Goal: Information Seeking & Learning: Learn about a topic

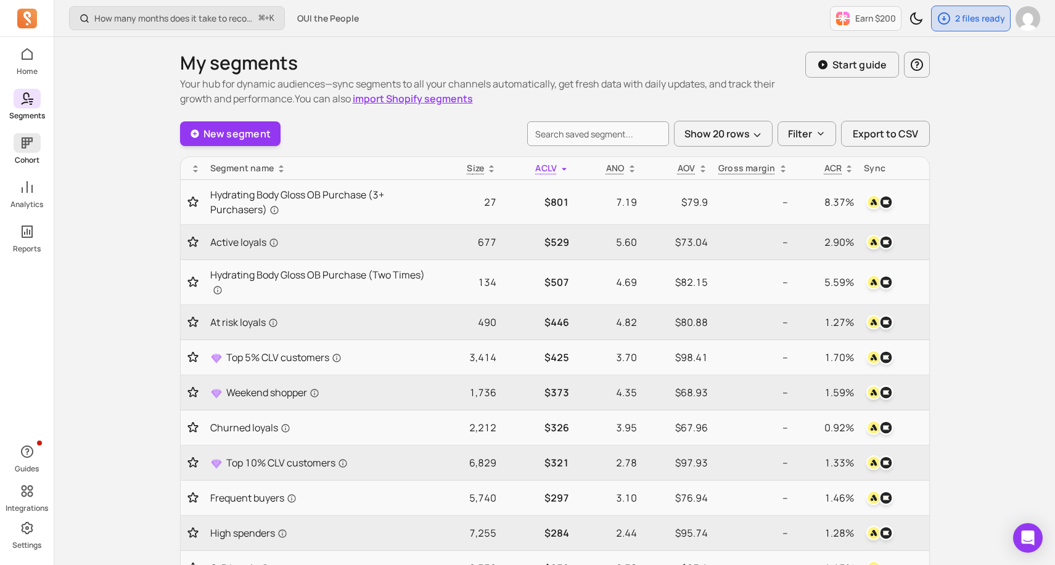
click at [22, 143] on icon at bounding box center [27, 142] width 11 height 11
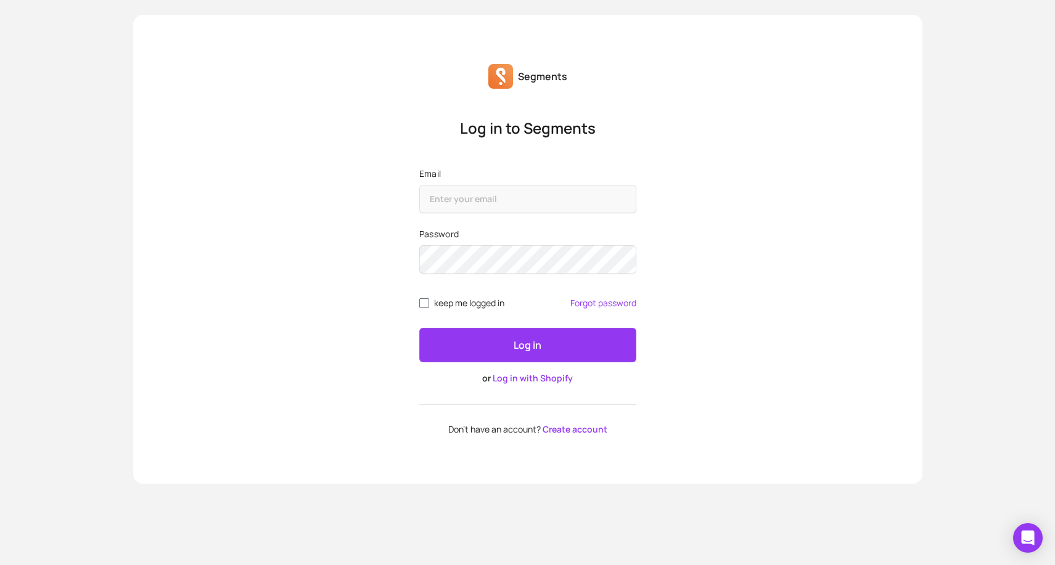
click at [531, 375] on link "Log in with Shopify" at bounding box center [533, 378] width 80 height 12
click at [531, 371] on div "Log in or Log in with Shopify" at bounding box center [527, 356] width 217 height 57
click at [531, 375] on link "Log in with Shopify" at bounding box center [533, 378] width 80 height 12
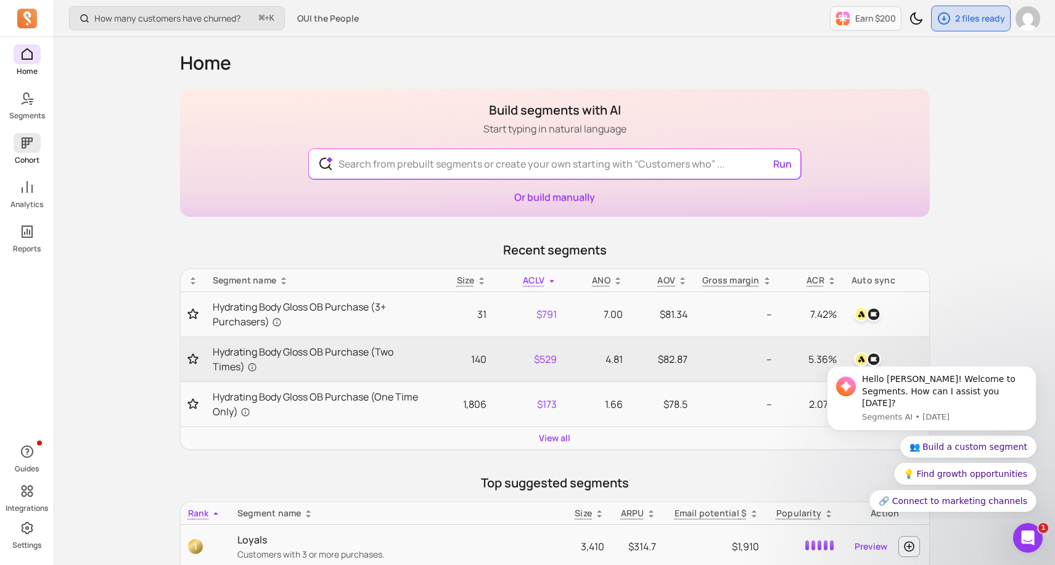
click at [28, 150] on icon at bounding box center [27, 143] width 15 height 15
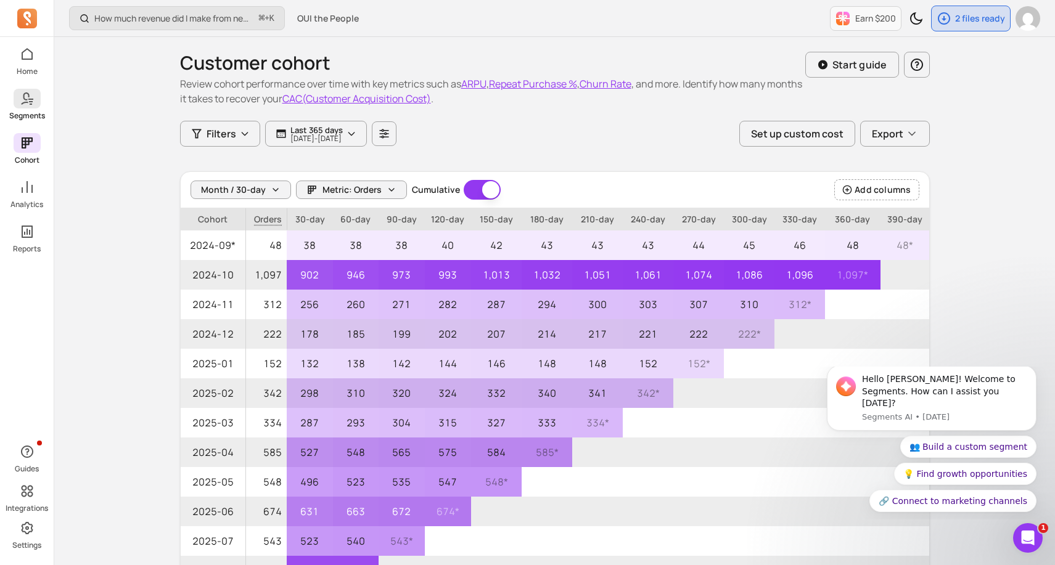
click at [42, 115] on p "Segments" at bounding box center [27, 116] width 36 height 10
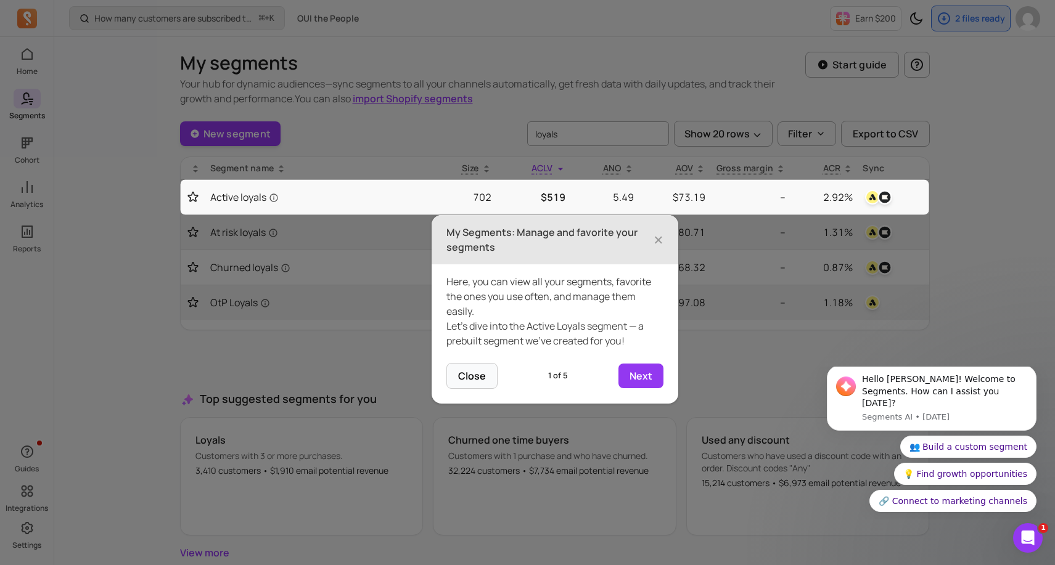
click at [968, 280] on icon at bounding box center [527, 282] width 1055 height 565
click at [652, 237] on h3 "My Segments: Manage and favorite your segments" at bounding box center [549, 240] width 207 height 30
click at [658, 237] on span "×" at bounding box center [658, 239] width 10 height 27
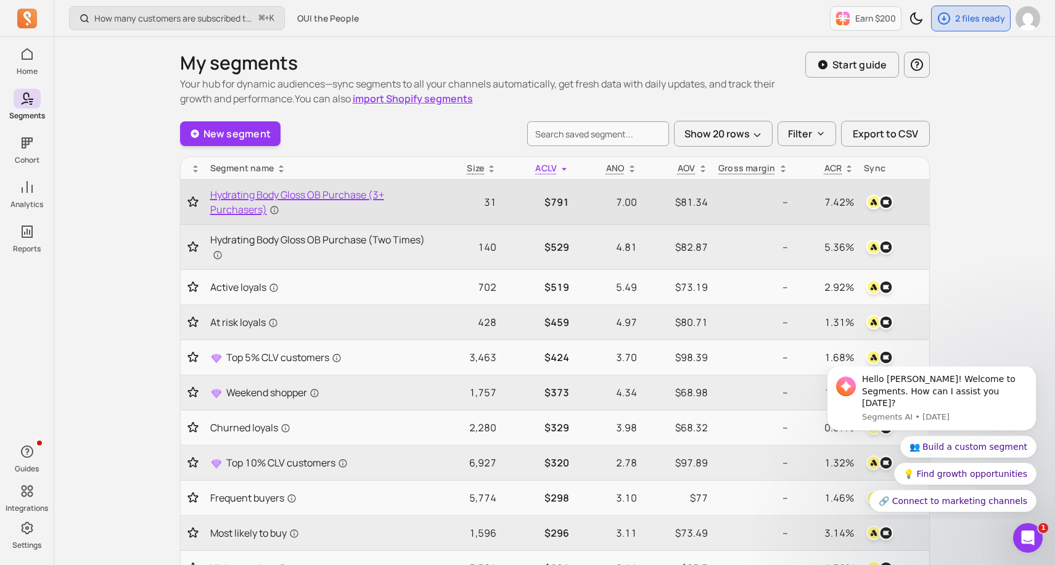
click at [266, 195] on span "Hydrating Body Gloss OB Purchase (3+ Purchasers)" at bounding box center [317, 202] width 215 height 30
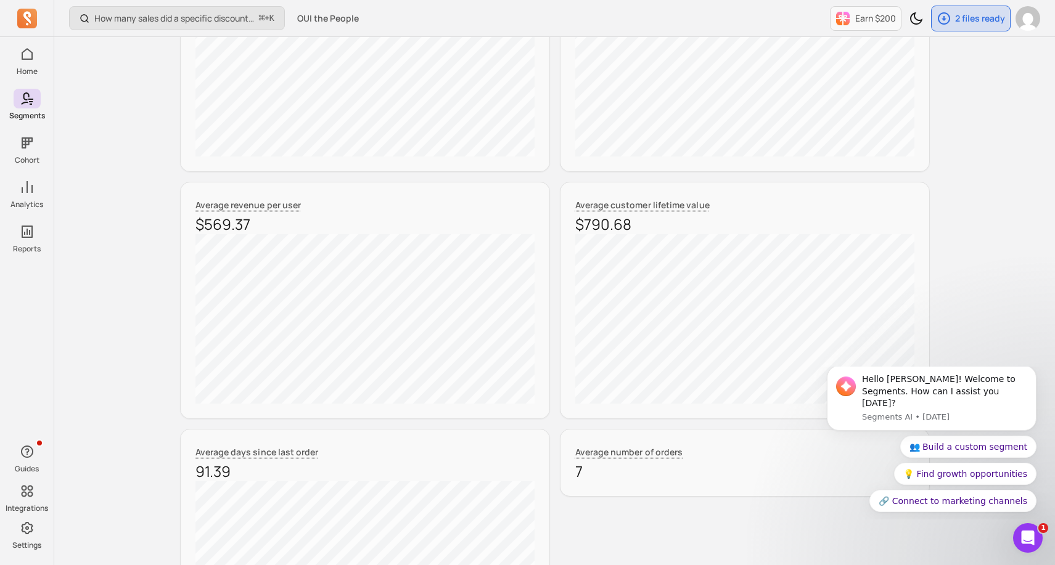
scroll to position [345, 0]
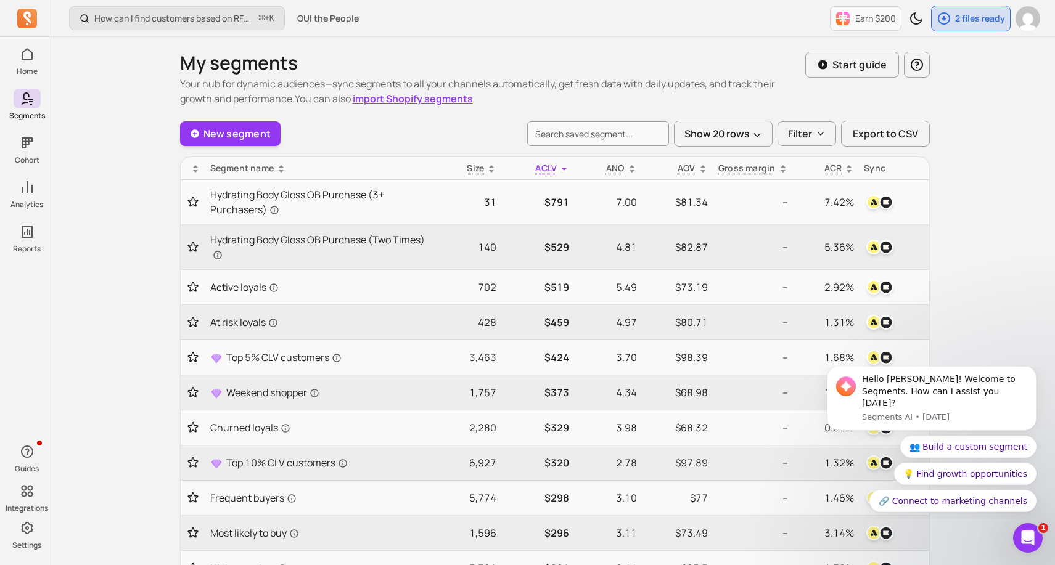
click at [417, 126] on div "New segment Show 20 rows Filter Export to CSV" at bounding box center [555, 134] width 750 height 26
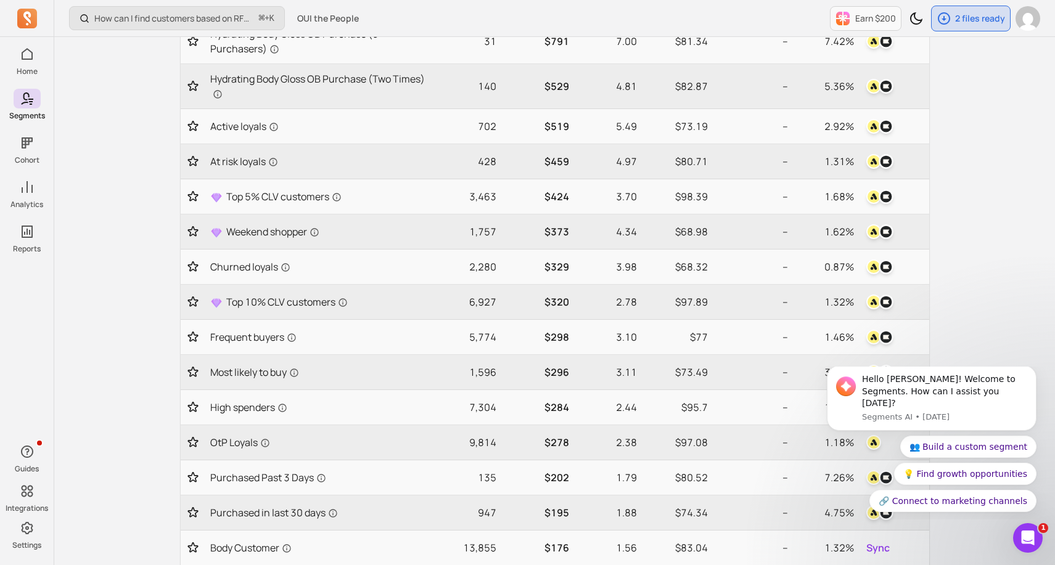
scroll to position [173, 0]
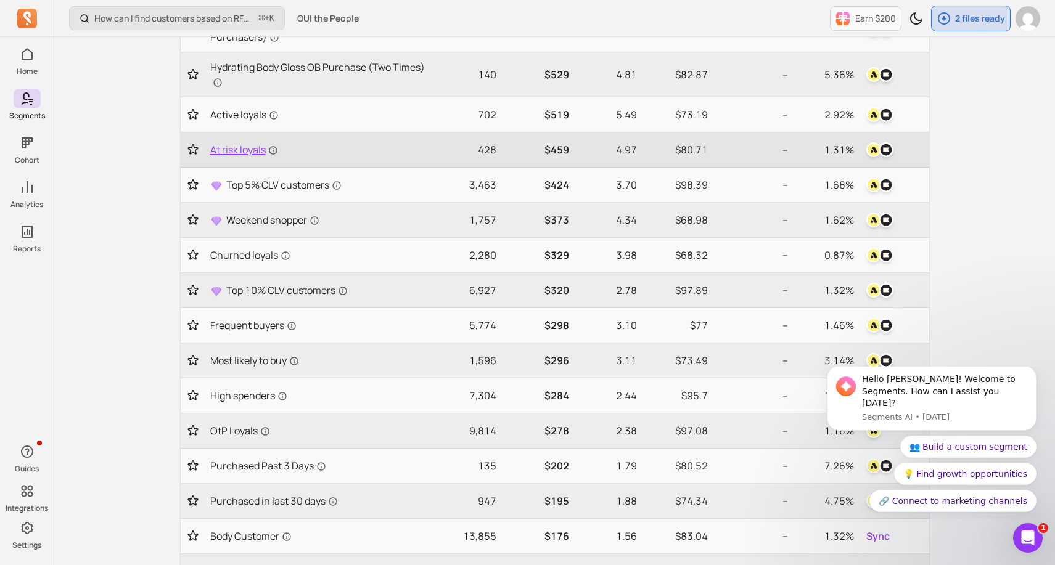
click at [227, 149] on span "At risk loyals" at bounding box center [244, 149] width 68 height 15
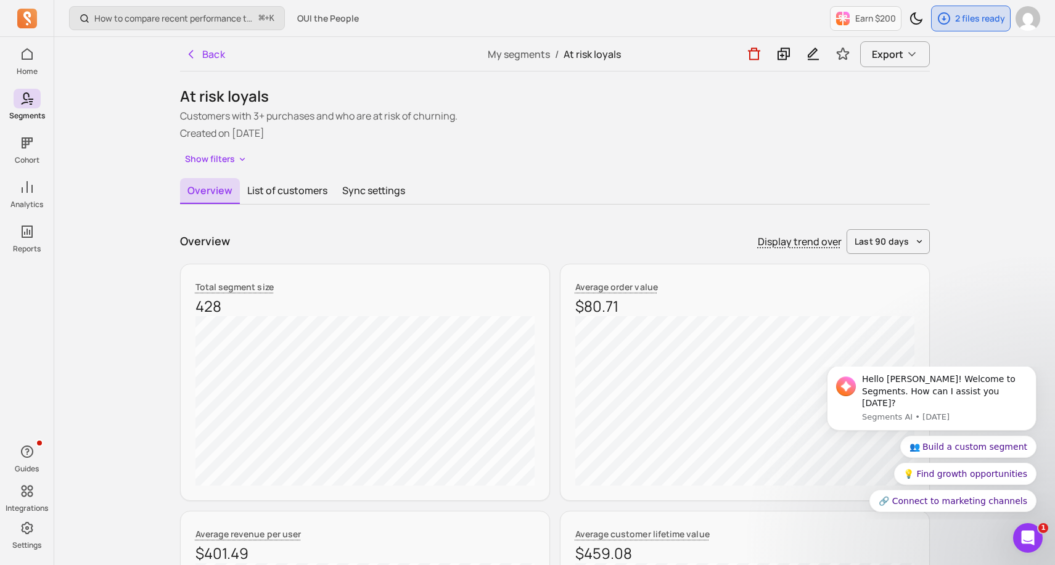
click at [518, 241] on div "Overview Display trend over last 90 days" at bounding box center [555, 241] width 750 height 25
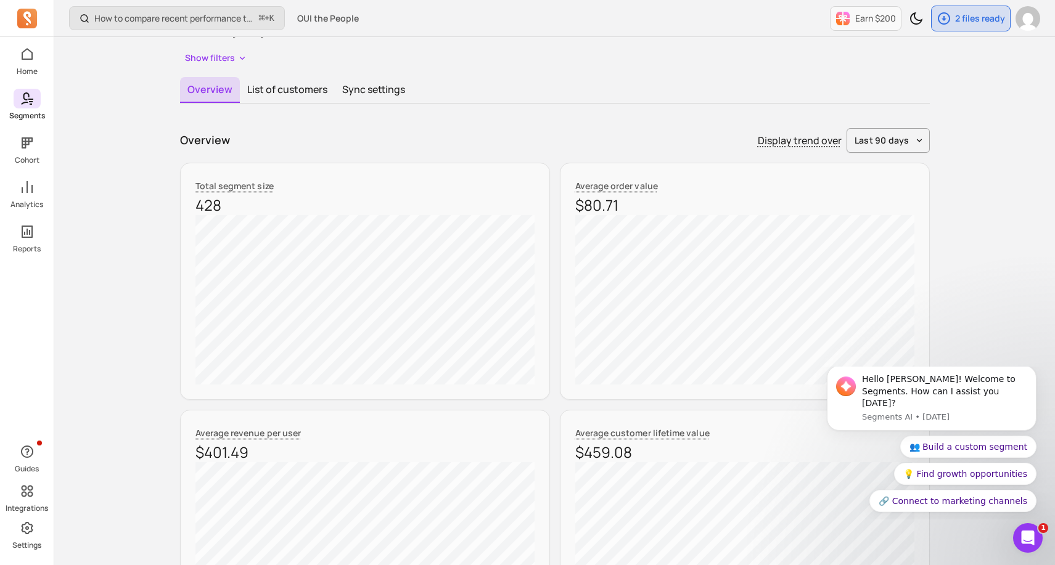
scroll to position [99, 0]
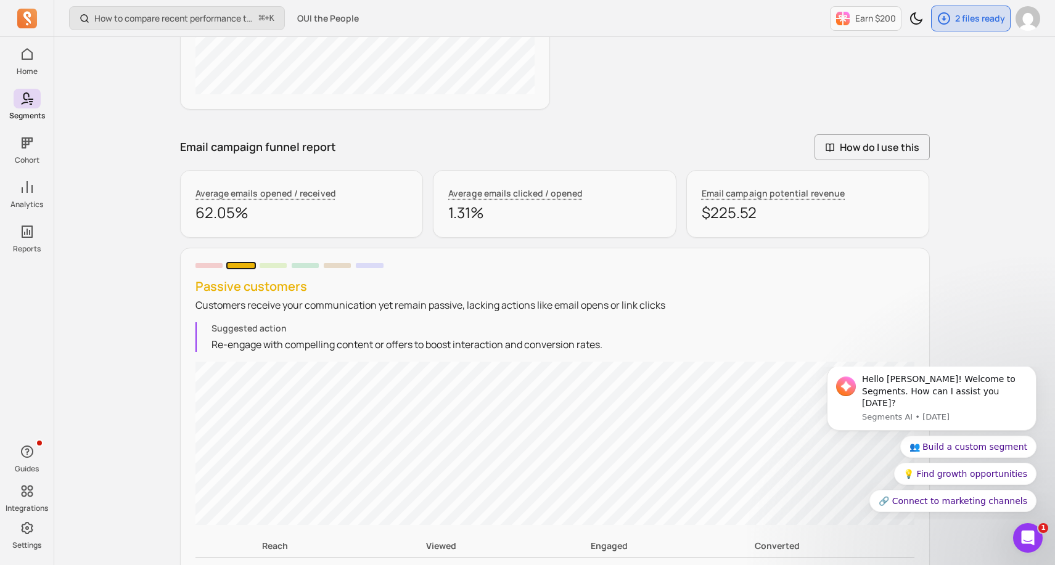
scroll to position [888, 0]
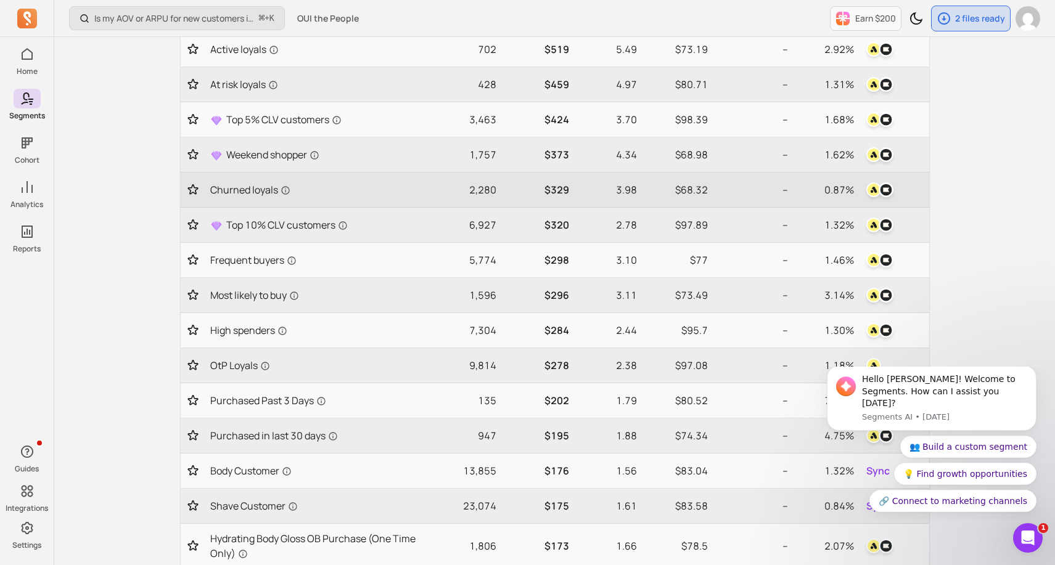
scroll to position [271, 0]
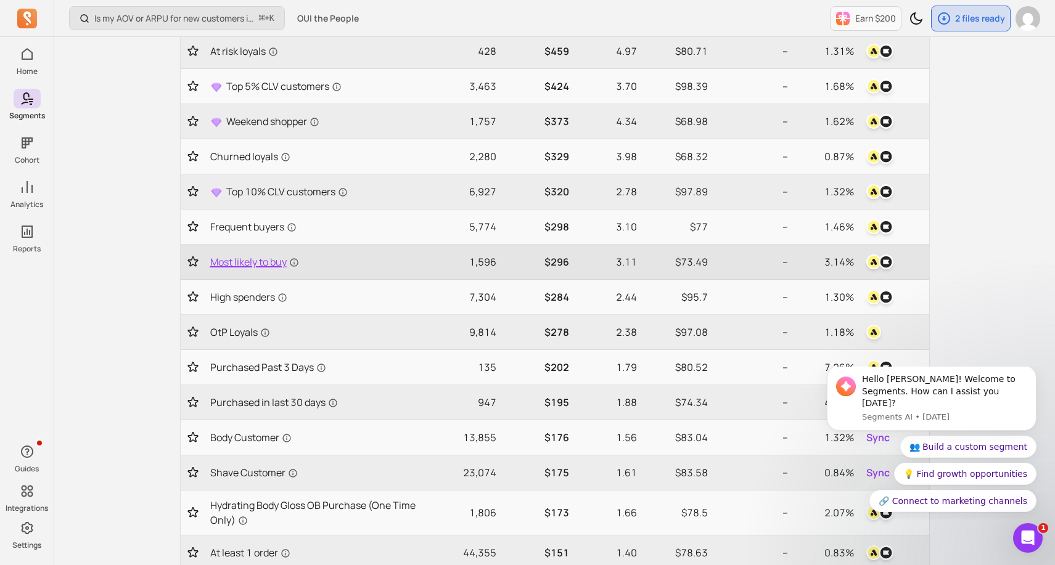
click at [247, 260] on span "Most likely to buy" at bounding box center [254, 262] width 89 height 15
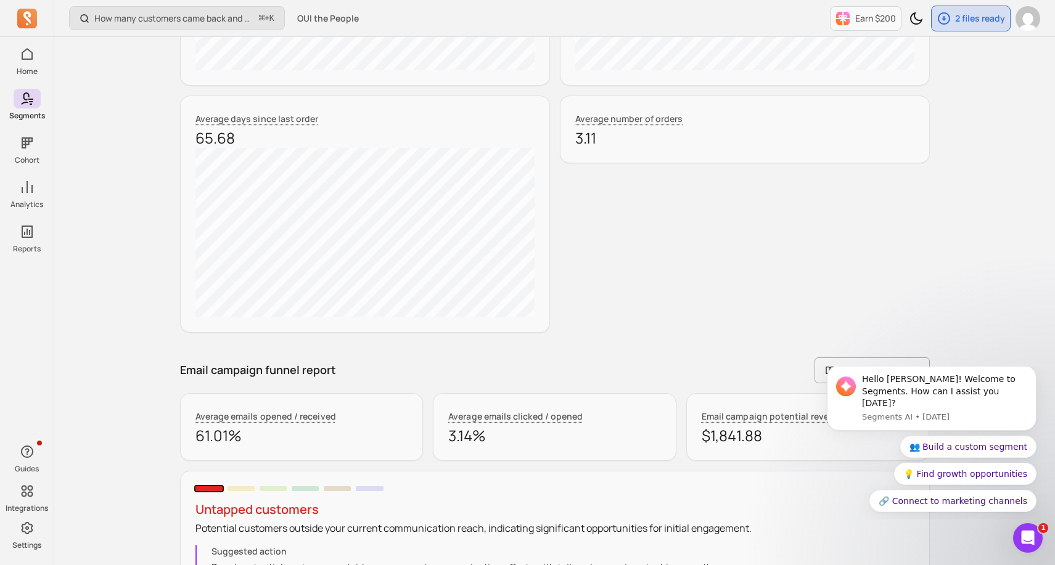
scroll to position [690, 0]
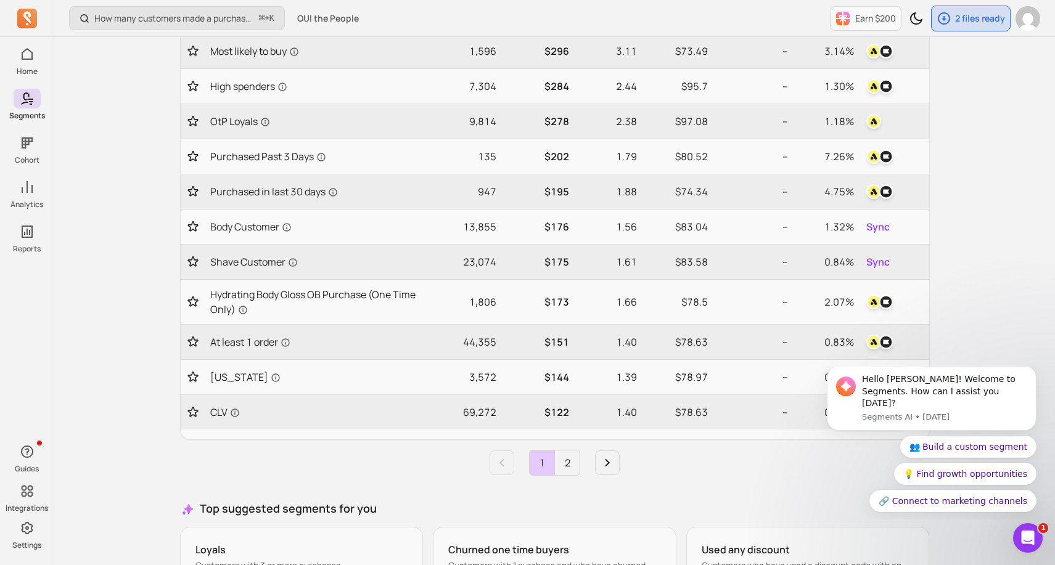
scroll to position [493, 0]
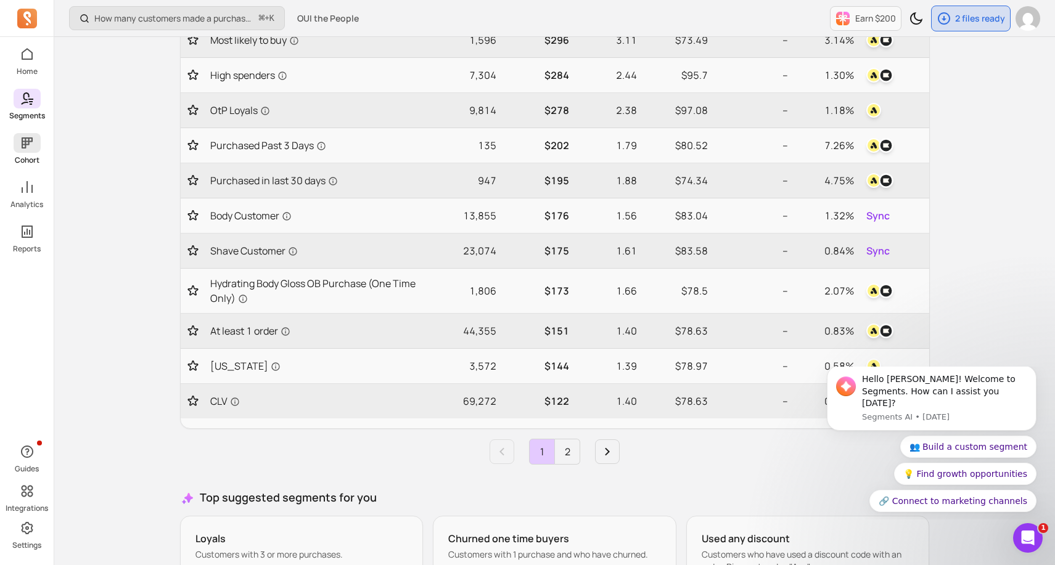
click at [30, 152] on span at bounding box center [27, 143] width 27 height 20
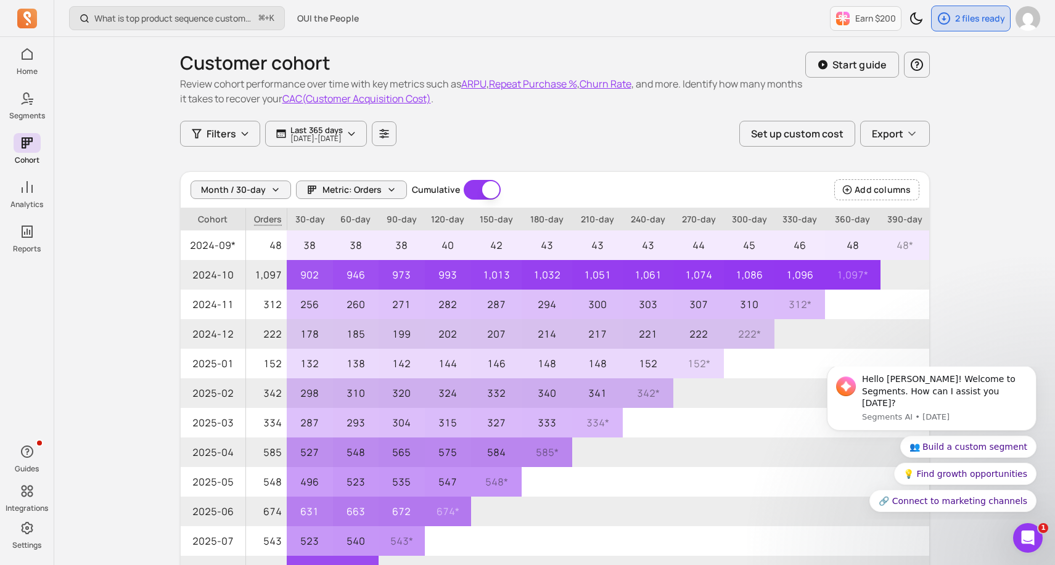
click at [105, 195] on div "What is top product sequence customer purchase the most in last 90 days? ⌘ + K …" at bounding box center [554, 352] width 1000 height 705
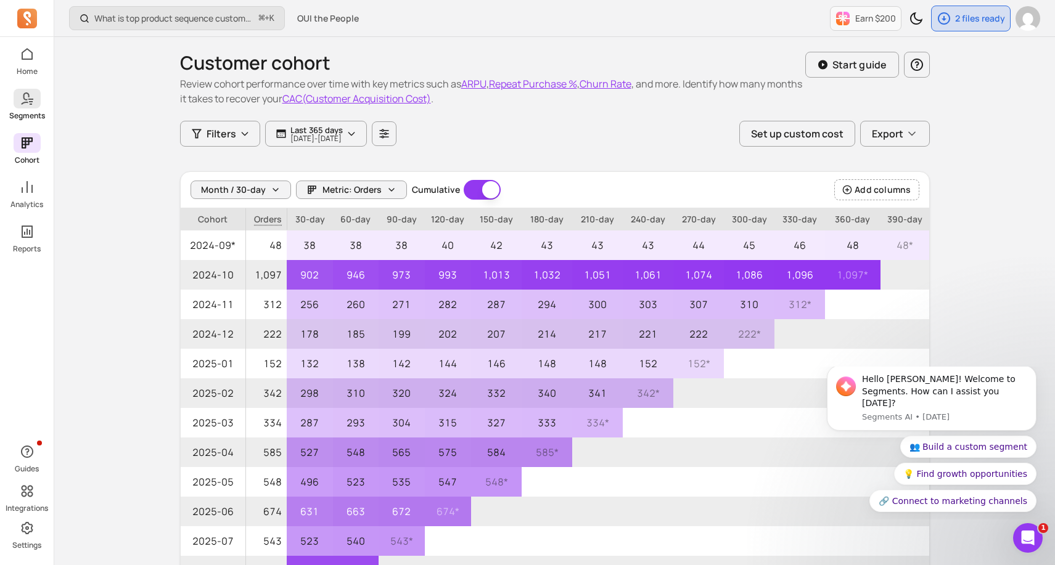
click at [32, 110] on link "Segments" at bounding box center [27, 105] width 54 height 32
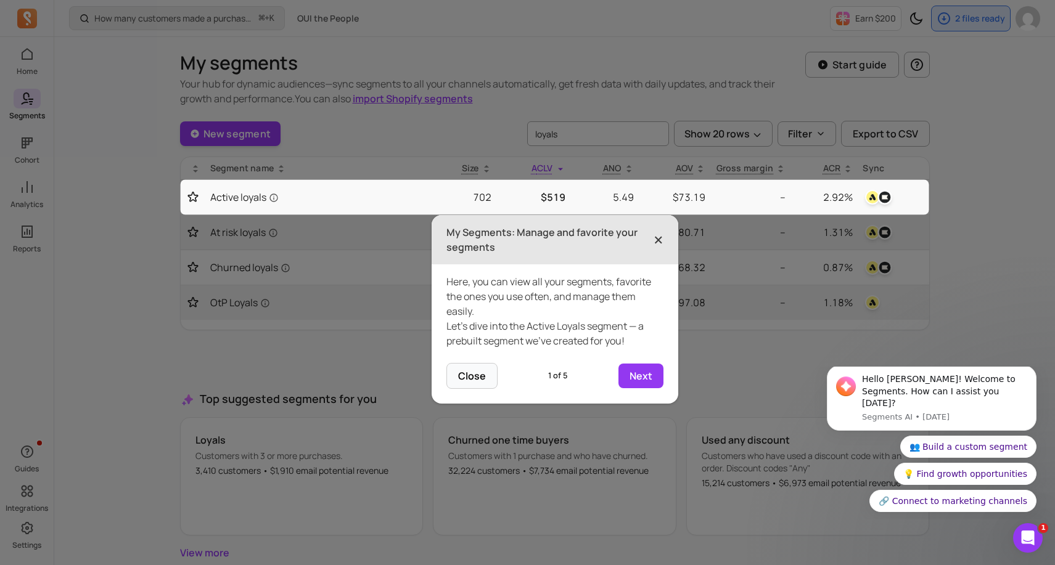
click at [660, 239] on span "×" at bounding box center [658, 239] width 10 height 27
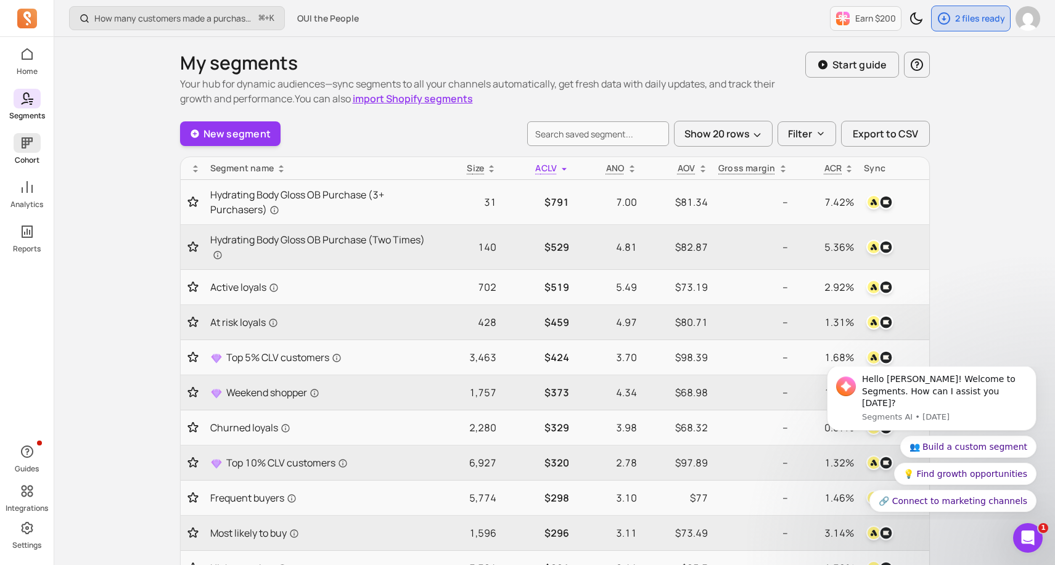
click at [37, 148] on span at bounding box center [27, 143] width 27 height 20
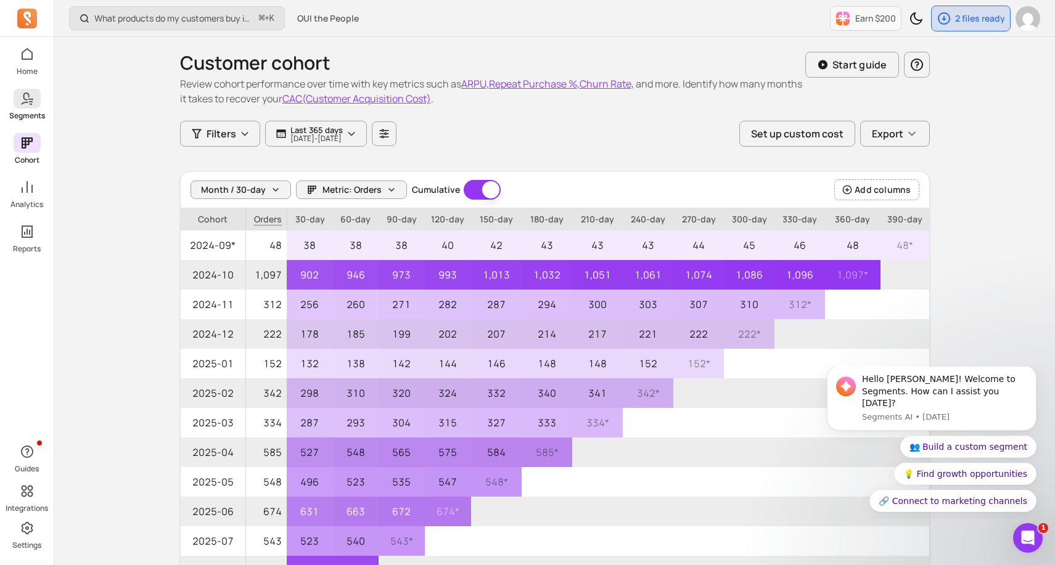
click at [35, 107] on span at bounding box center [27, 99] width 27 height 20
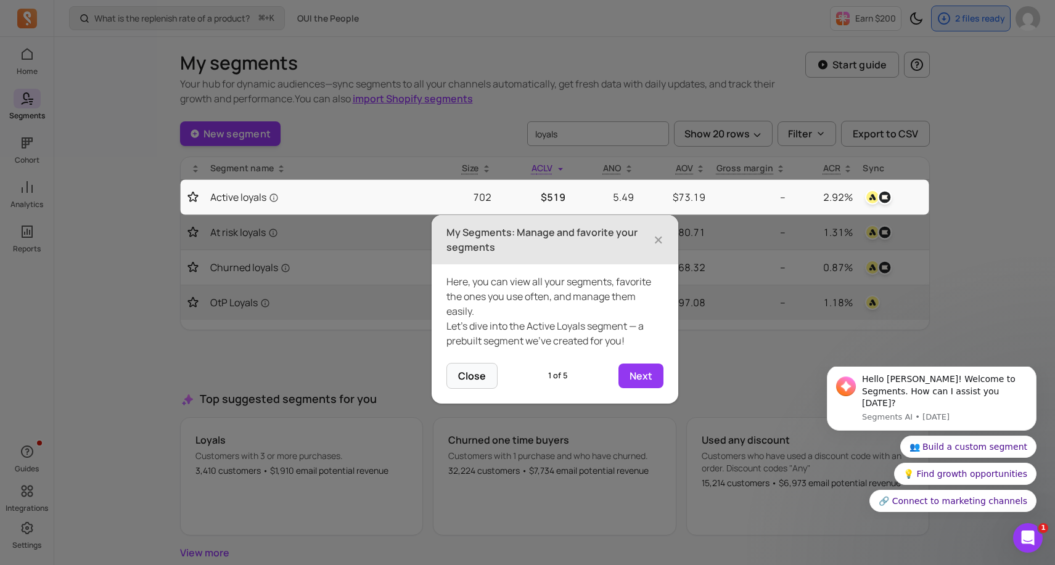
click at [30, 186] on icon at bounding box center [527, 282] width 1055 height 565
click at [660, 239] on span "×" at bounding box center [658, 239] width 10 height 27
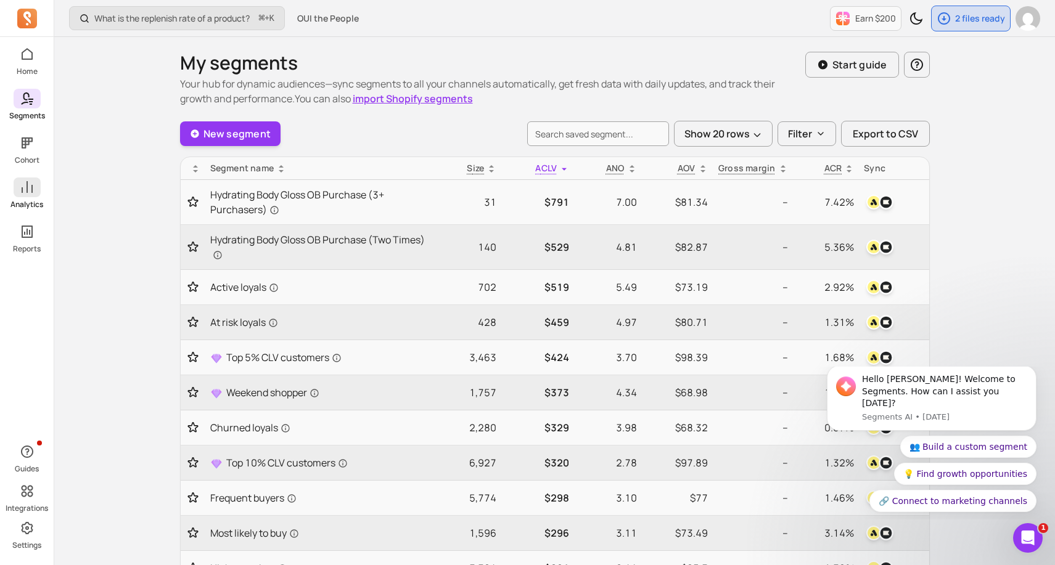
click at [23, 198] on link "Analytics" at bounding box center [27, 194] width 54 height 32
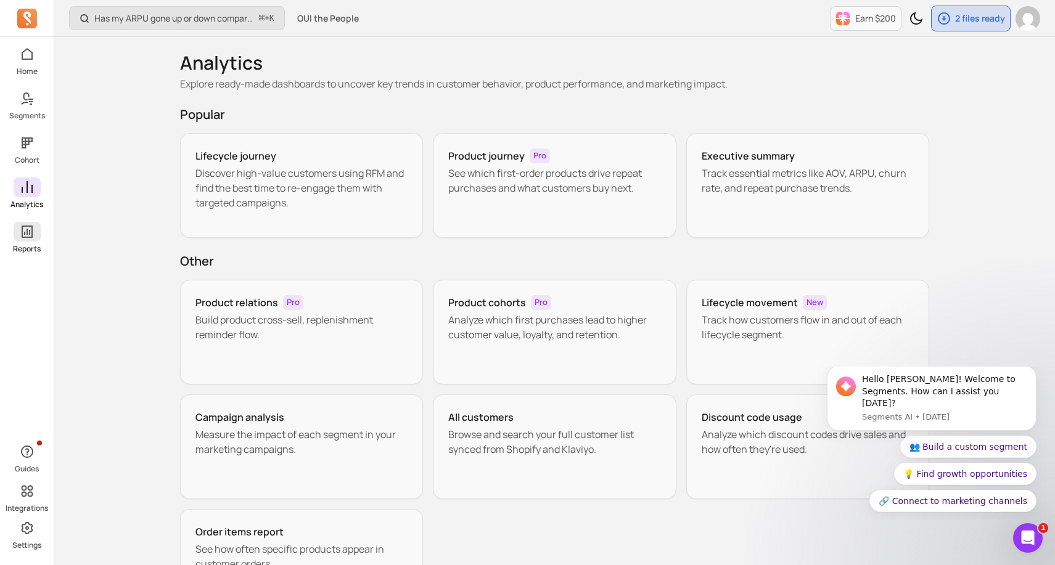
click at [22, 237] on icon at bounding box center [27, 232] width 11 height 12
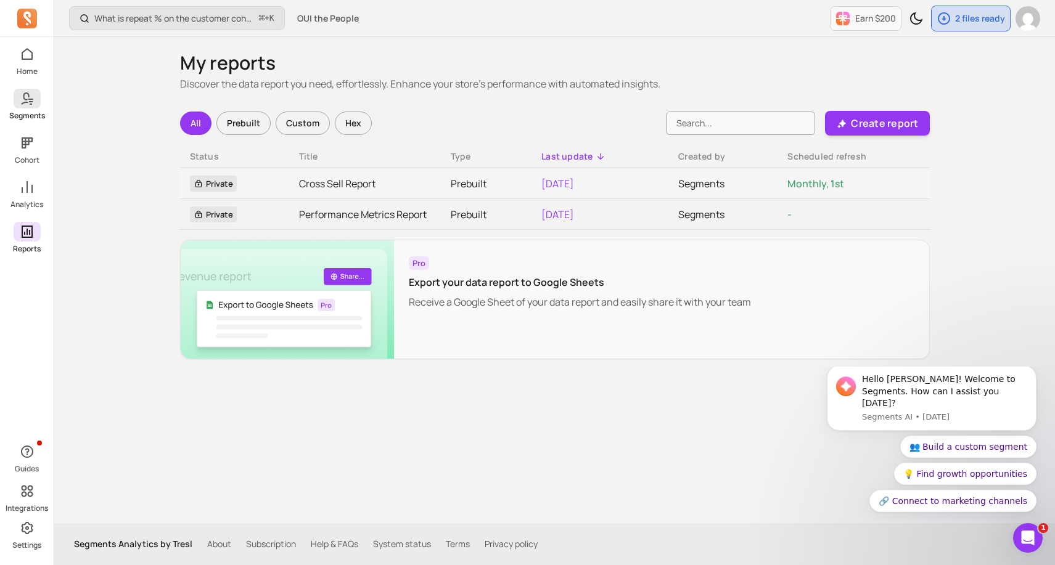
click at [28, 109] on link "Segments" at bounding box center [27, 105] width 54 height 32
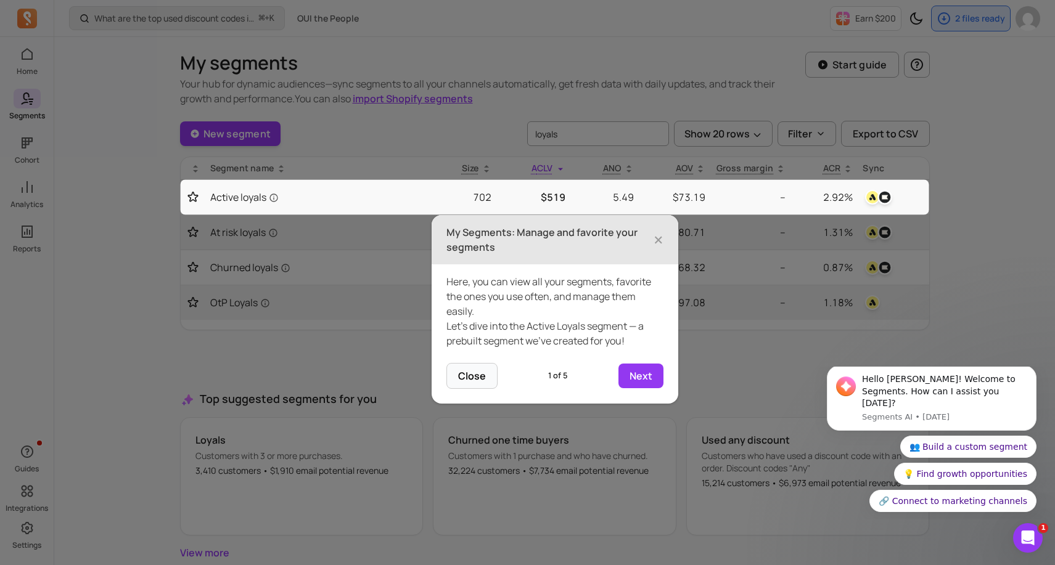
click at [665, 243] on header "My Segments: Manage and favorite your segments ×" at bounding box center [555, 239] width 247 height 49
click at [658, 243] on span "×" at bounding box center [658, 239] width 10 height 27
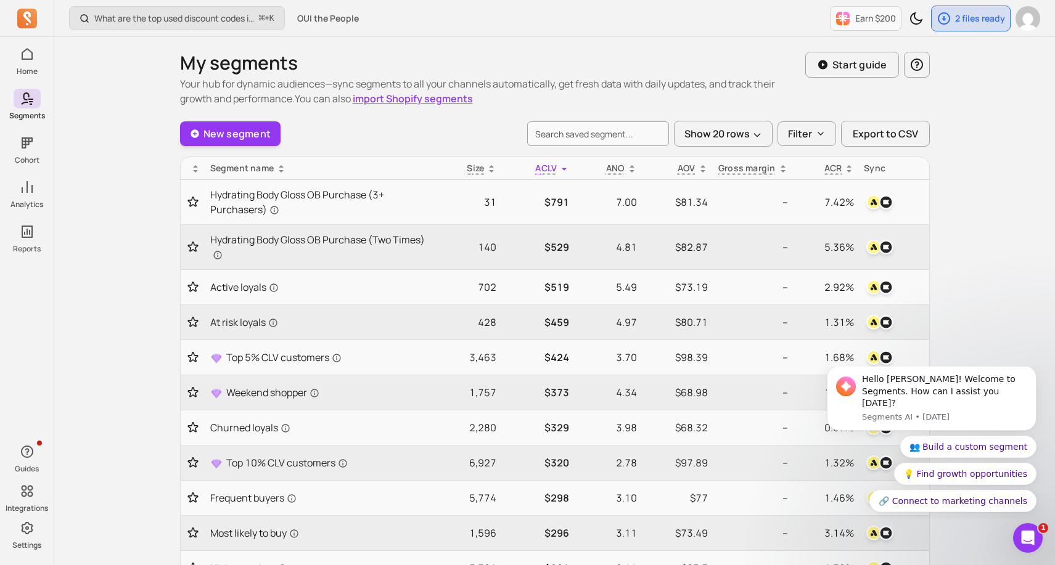
click at [407, 157] on th "Segment name" at bounding box center [317, 168] width 224 height 23
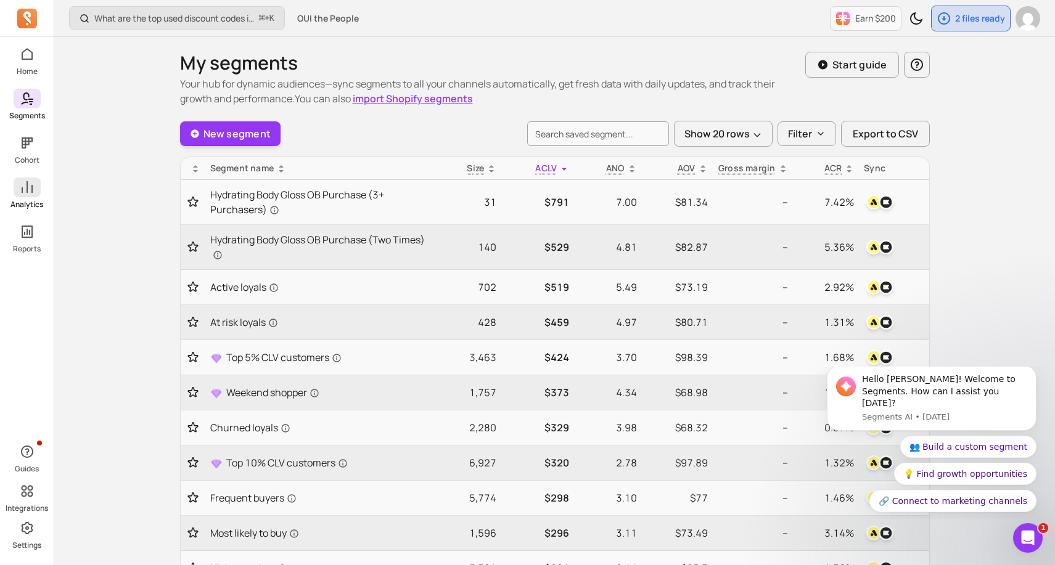
click at [36, 189] on span at bounding box center [27, 188] width 27 height 20
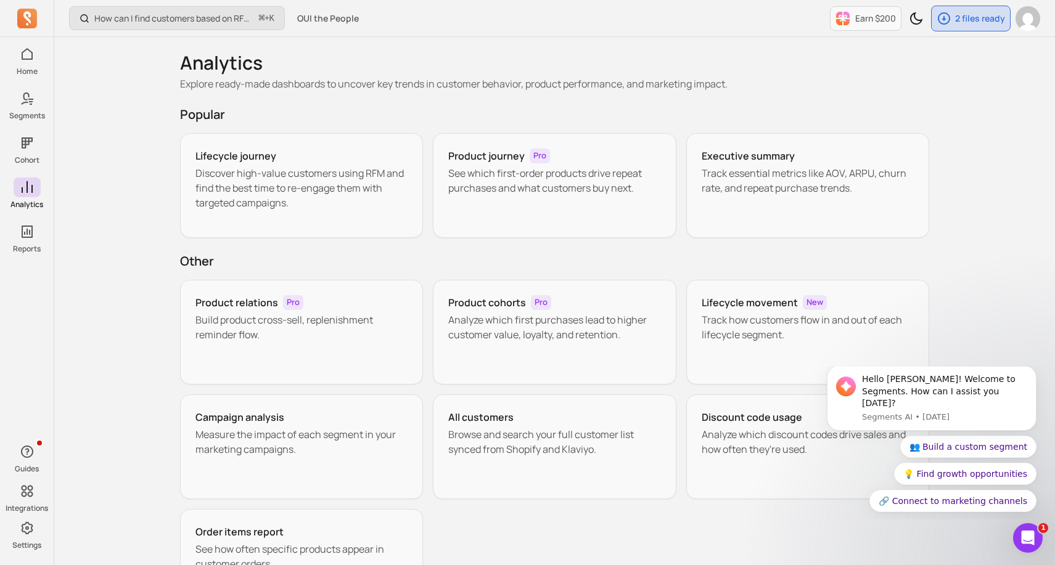
click at [83, 198] on div "How can I find customers based on RFM and lifecycle stages? ⌘ + K OUI the Peopl…" at bounding box center [554, 340] width 1000 height 681
